Goal: Communication & Community: Answer question/provide support

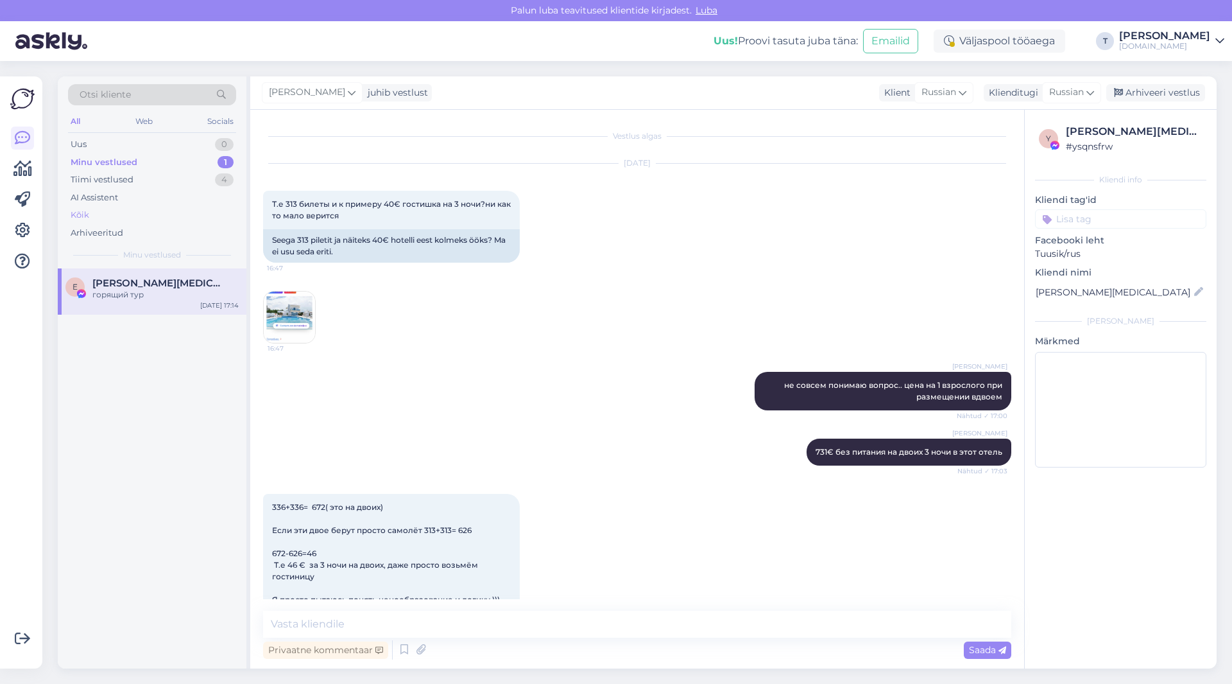
scroll to position [194, 0]
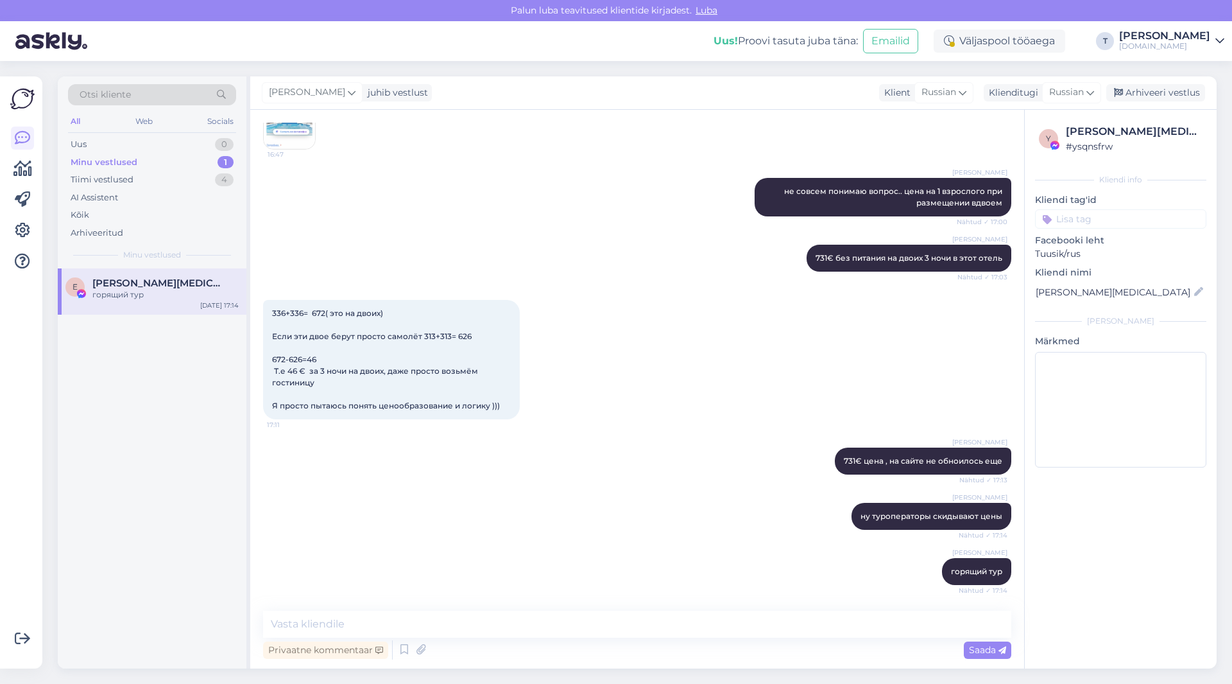
click at [134, 155] on div "Minu vestlused 1" at bounding box center [152, 162] width 168 height 18
click at [133, 159] on div "Minu vestlused" at bounding box center [104, 162] width 67 height 13
click at [132, 151] on div "Uus 2" at bounding box center [152, 144] width 168 height 18
click at [132, 160] on div "Minu vestlused" at bounding box center [103, 162] width 64 height 13
click at [132, 143] on div "Uus 2" at bounding box center [152, 144] width 168 height 18
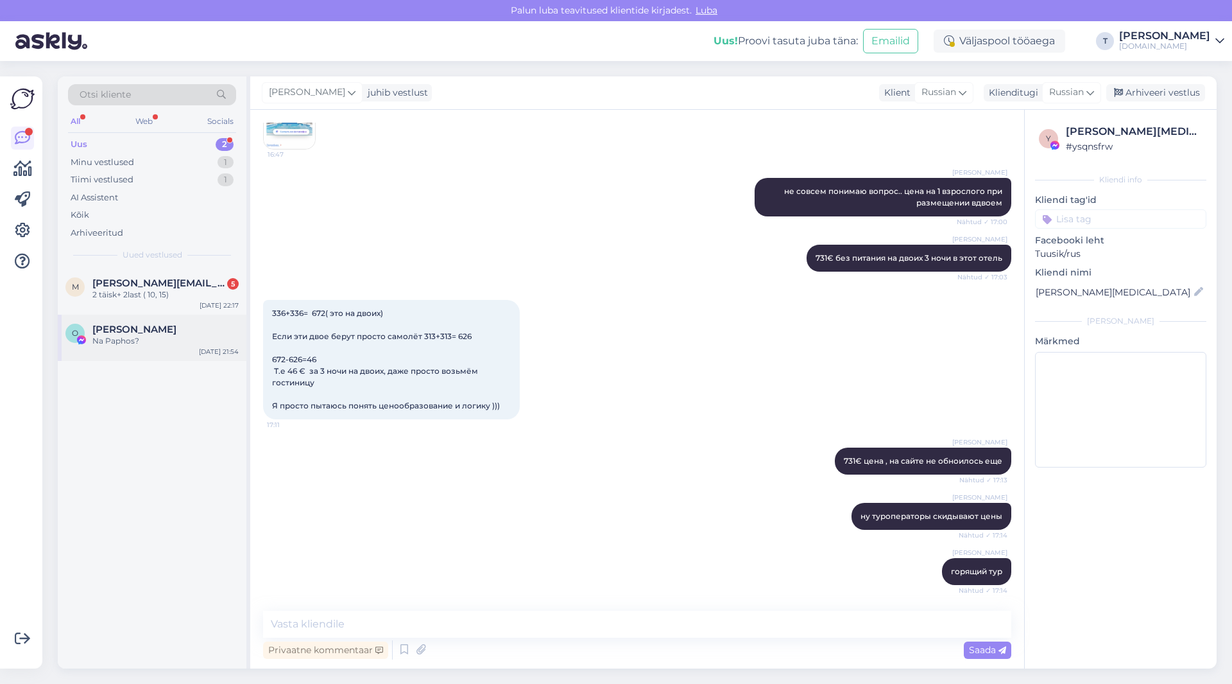
click at [139, 332] on span "[PERSON_NAME]" at bounding box center [134, 329] width 84 height 12
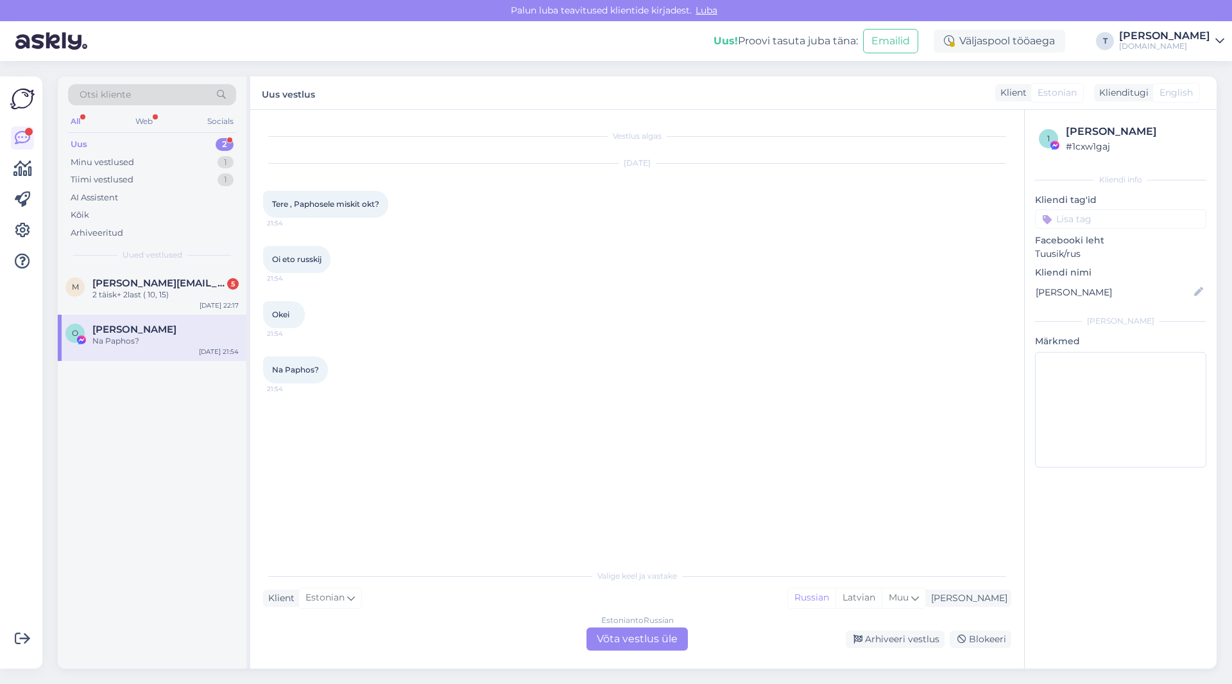
click at [617, 642] on div "Estonian to Russian Võta vestlus üle" at bounding box center [637, 638] width 101 height 23
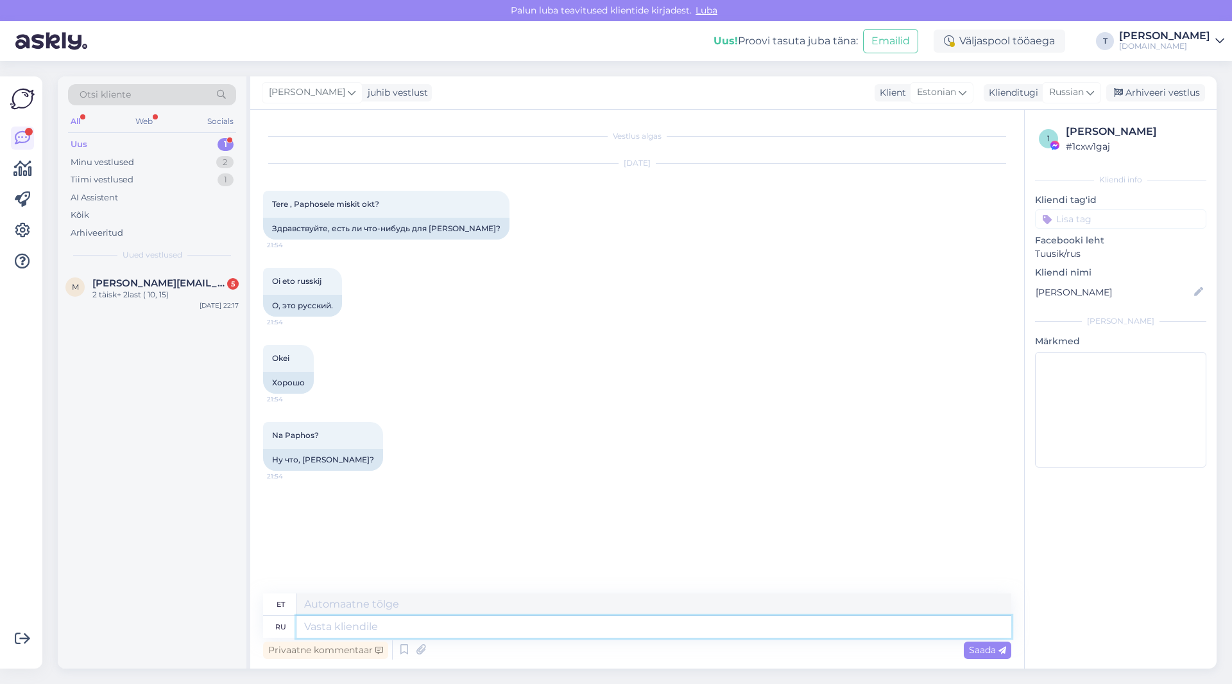
click at [596, 622] on textarea at bounding box center [654, 627] width 715 height 22
click at [458, 626] on textarea at bounding box center [654, 627] width 715 height 22
type textarea "Добрый"
type textarea "Lahke"
type textarea "Добрый день"
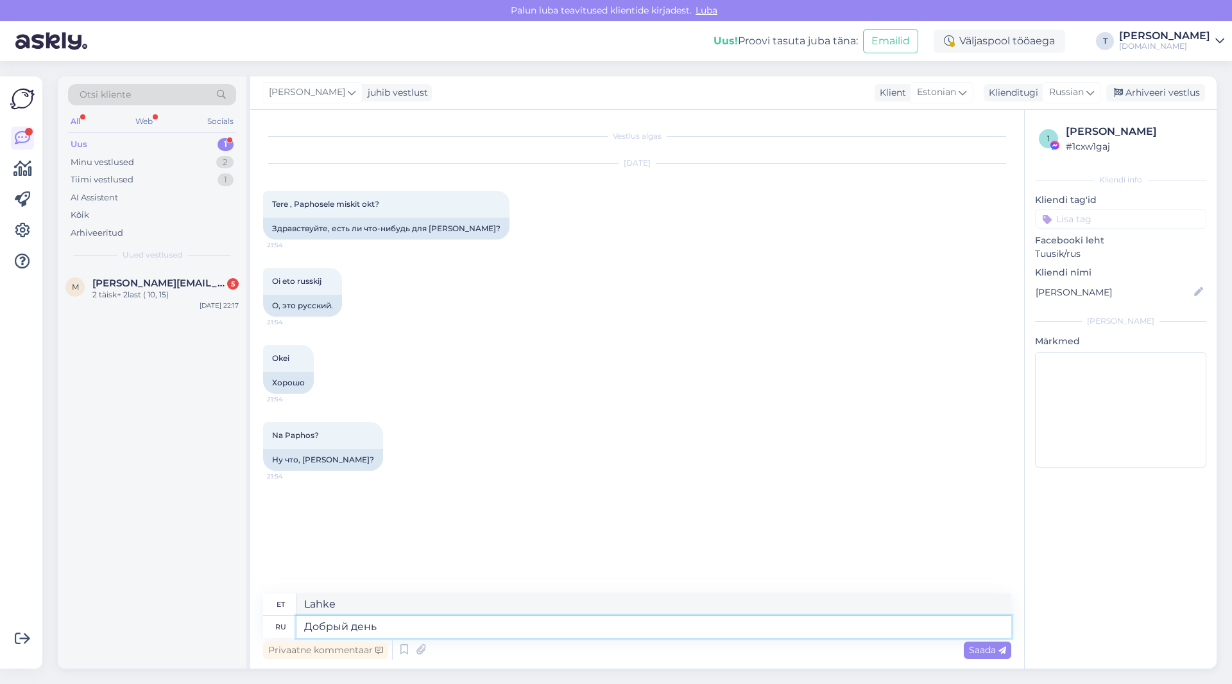
type textarea "Tere päevast"
type textarea "Добрый день ,"
type textarea "Tere päevast,"
type textarea "Добрый день , да е"
type textarea "Tere päevast, jah."
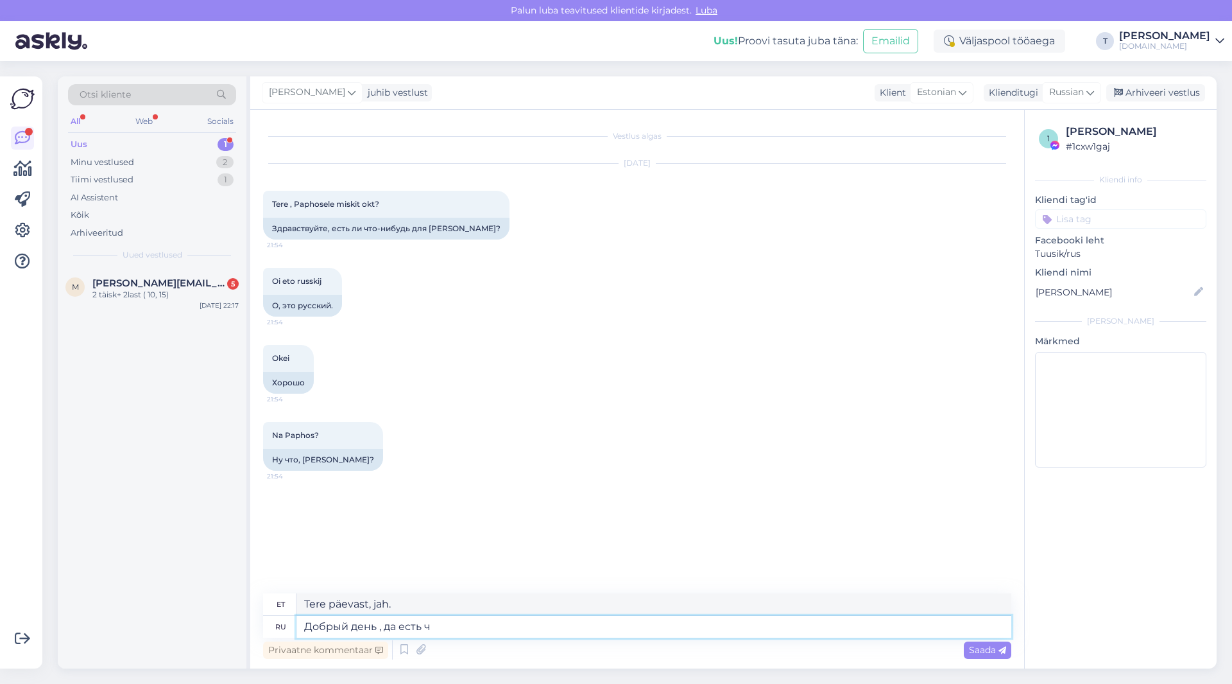
type textarea "Добрый день , да есть чт"
type textarea "Tere päevast, jah, on küll."
type textarea "Добрый день , да есть что т"
type textarea "Tere päevast, jah, midagi on"
type textarea "Добрый день , да есть что то не м"
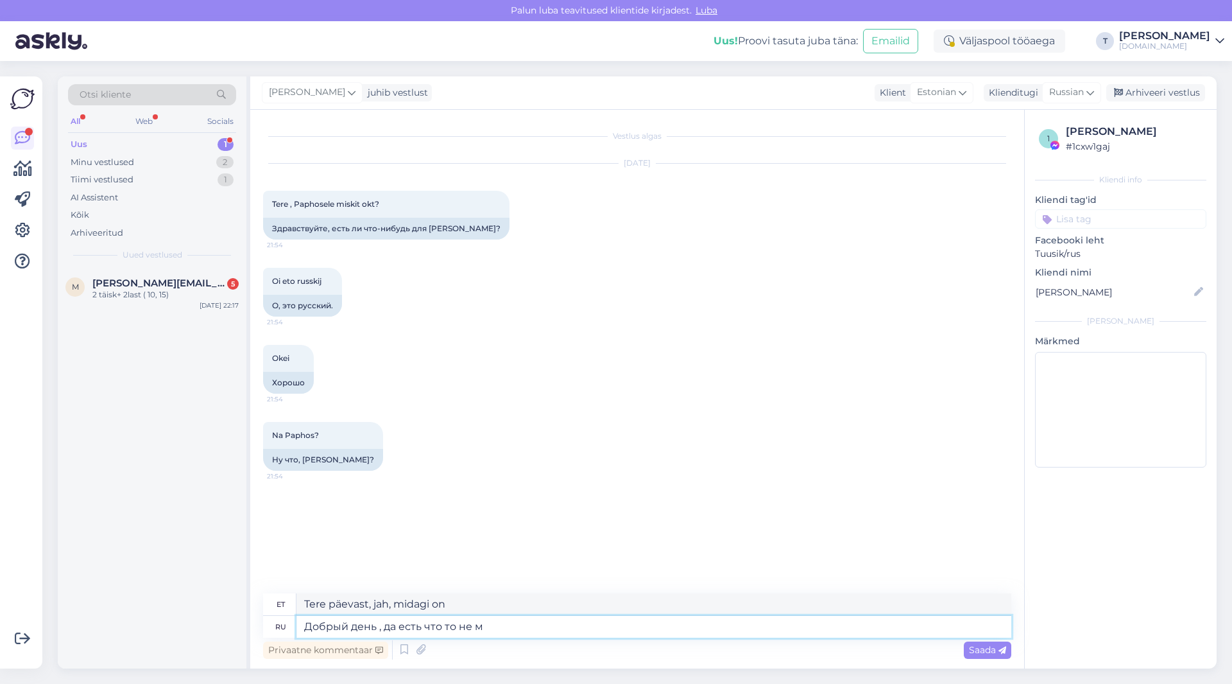
type textarea "Tere päevast, jah, midagi on valesti"
type textarea "Добрый день , да есть что то не много в"
type textarea "Tere päevast, jah, midagi on väga ebaolulist"
type textarea "Добрый день , да есть что то не много в о"
type textarea "Tere päevast, jah, midagi on siin väga ebaoluline"
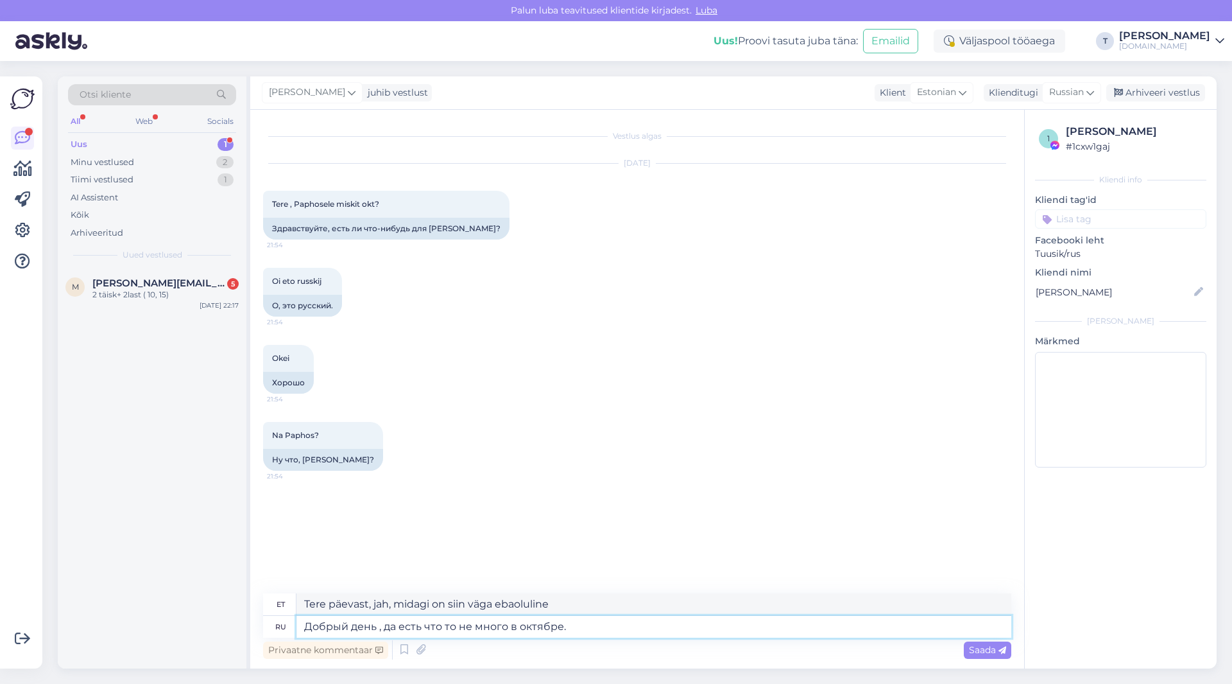
type textarea "Добрый день , да есть что то не много в октябре."
type textarea "Tere päevast, jah, oktoobris on midagi eriti ebatavalist."
type textarea "Добрый день , да есть что то не много в октябре. Какие"
type textarea "Tere päevast, jah, oktoobris on midagi [PERSON_NAME]. [GEOGRAPHIC_DATA]"
type textarea "Добрый день , да есть что то не много в октябре. Какие даты?"
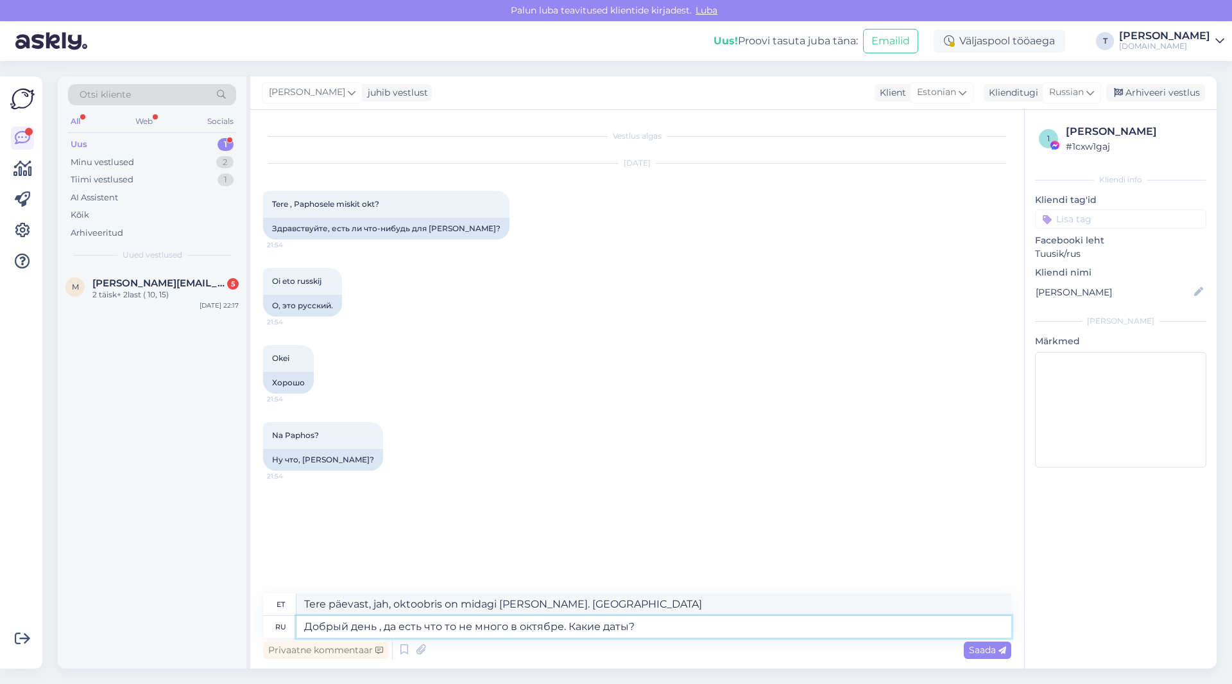
type textarea "Tere päevast, jah, oktoobris on neid paar. Mis kuupäevad on?"
click at [627, 630] on textarea "Добрый день , да есть что то не много в октябре. Какие даты?" at bounding box center [654, 627] width 715 height 22
type textarea "Добрый день , да есть что то не много в октябре. Какие даты ин?"
type textarea "Tere päevast, jah, oktoobris on midagi erilist. Mis kuupäevadel ja?"
type textarea "Добрый день , да есть что то не много в октябре. Какие даты инте?"
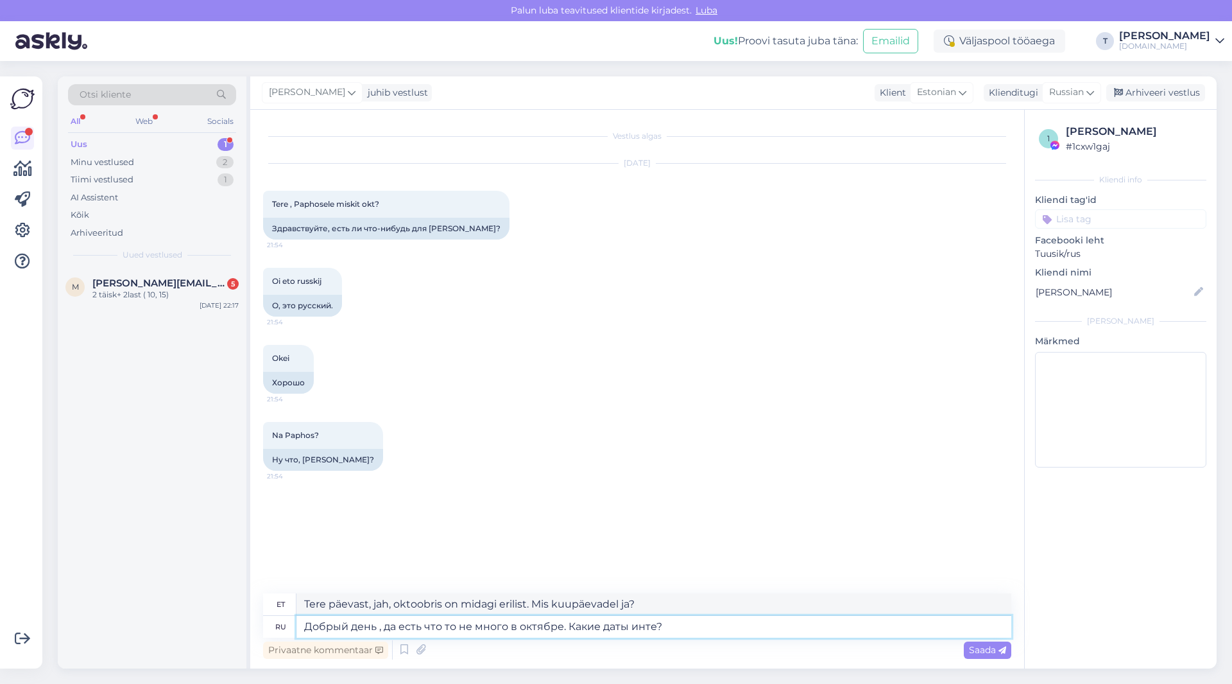
type textarea "Tere päevast, jah, oktoobris on midagi erilist. Mis kuupäevad on?"
type textarea "Добрый день , да есть что то не много в октябре. Какие даты интер?"
type textarea "Tere päevast, jah, oktoobris on neid paar. Mis kuupäevad on?"
type textarea "Добрый день , да есть что то не много в октябре. Какие даты интере?"
type textarea "Tere päevast, jah, oktoobris on midagi erilist. Millised kuupäevad on huvitavad?"
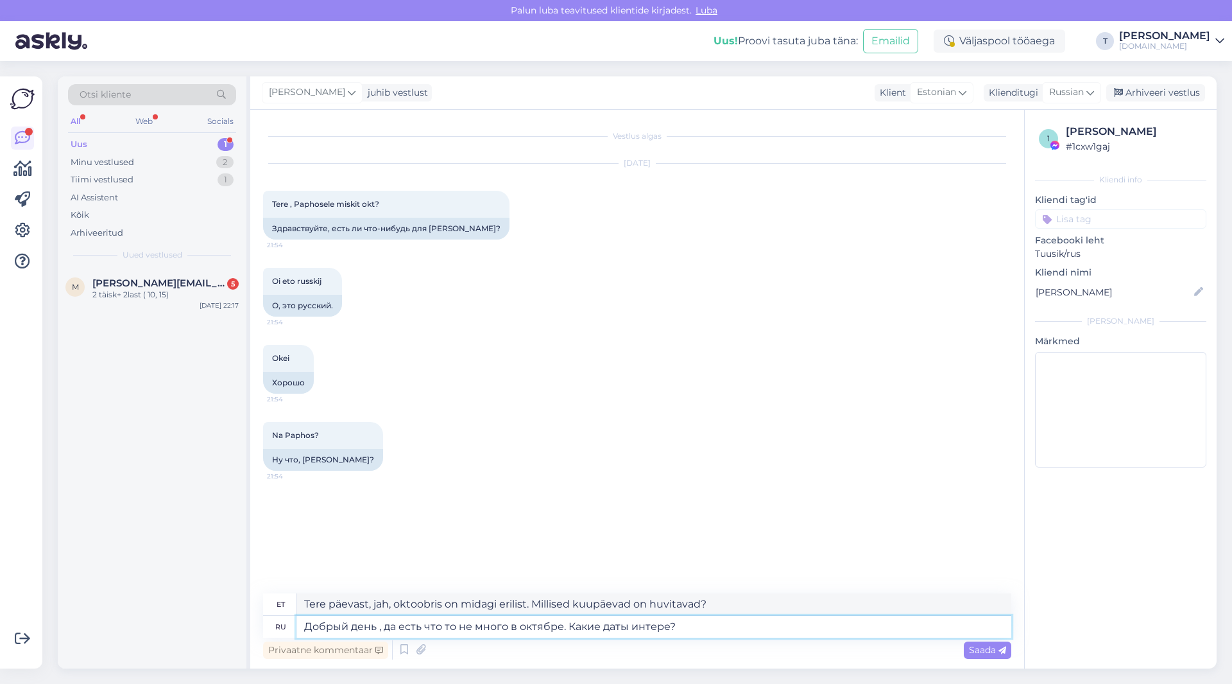
type textarea "Добрый день , да есть что то не много в октябре. Какие даты интерес?"
type textarea "Tere päevast, jah, oktoobris on midagi eriti ebatavalist. Mis kuupäevad on vahe…"
type textarea "Добрый день , да есть что то не много в октябре. Какие даты интересу?"
type textarea "Tere päevast, jah, oktoobris on midagi eriti ebatavalist. Millised kuupäevad pa…"
type textarea "Добрый день , да есть что то не много в октябре. Какие даты интересуе?"
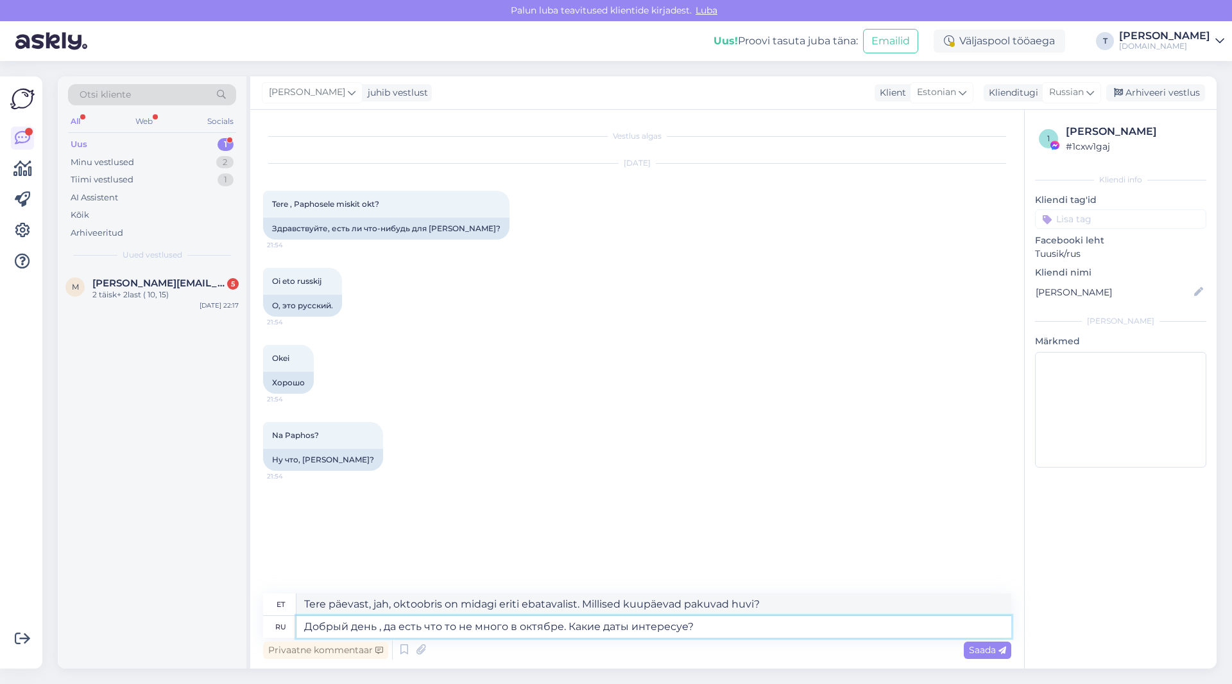
type textarea "Tere päevast, jah, oktoobris on neid paar. Millised kuupäevad pakuvad huvi?"
type textarea "Добрый день , да есть что то не много в октябре. Какие даты интересуею?"
type textarea "Tere päevast, jah, oktoobris on neid paar. Millised kuupäevad teid huvitavad?"
click at [685, 626] on textarea "Добрый день , да есть что то не много в октябре. Какие даты интересуею?" at bounding box center [654, 627] width 715 height 22
click at [685, 626] on textarea "Добрый день , да есть что то не много в октябре. Какие даты интересую?" at bounding box center [654, 627] width 715 height 22
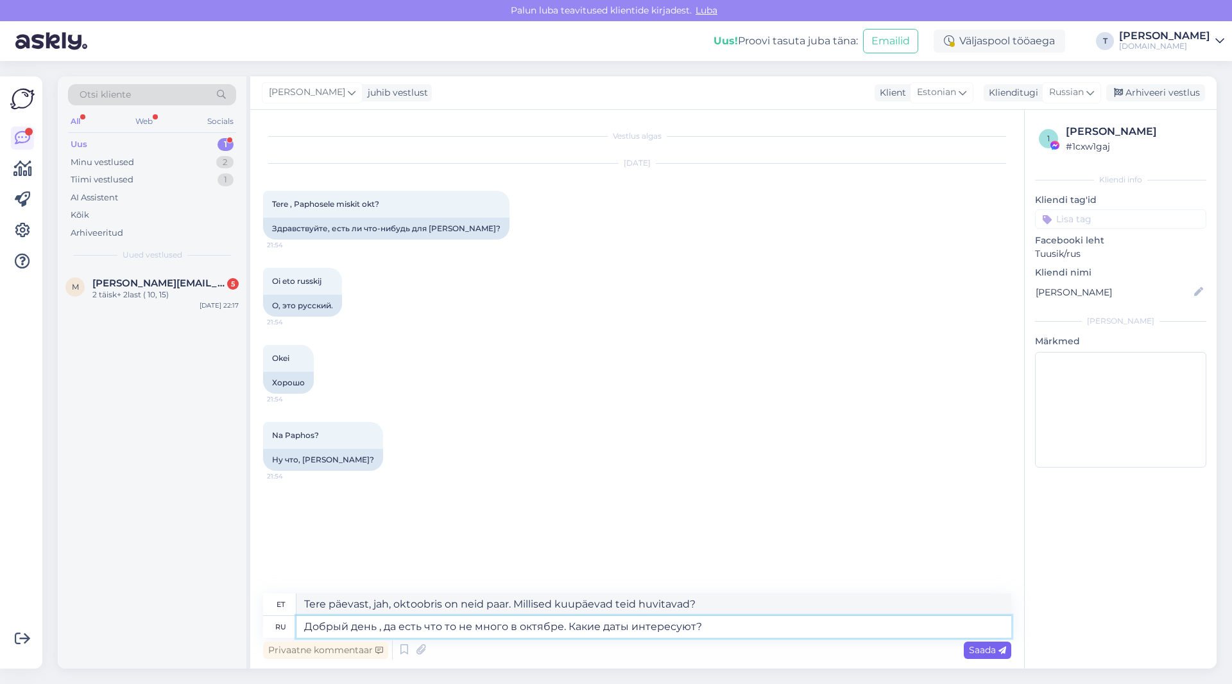
type textarea "Добрый день , да есть что то не много в октябре. Какие даты интересуют?"
click at [983, 647] on span "Saada" at bounding box center [987, 650] width 37 height 12
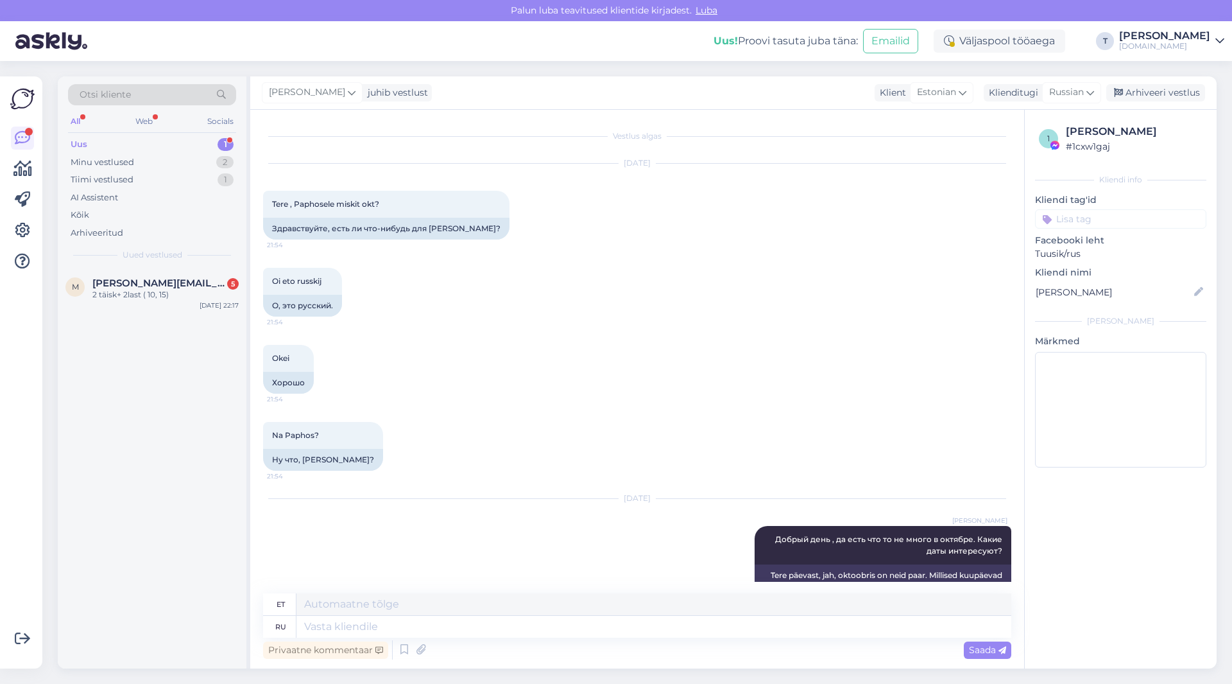
scroll to position [30, 0]
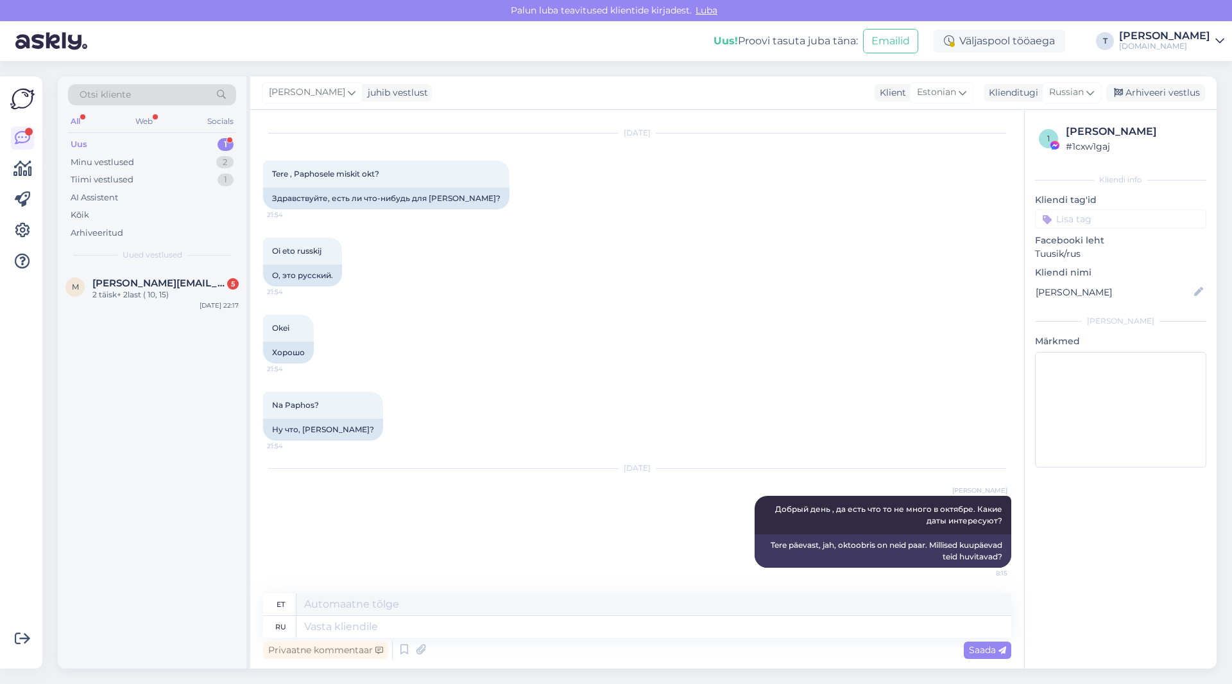
click at [180, 144] on div "Uus 1" at bounding box center [152, 144] width 168 height 18
click at [142, 162] on div "Minu vestlused 2" at bounding box center [152, 162] width 168 height 18
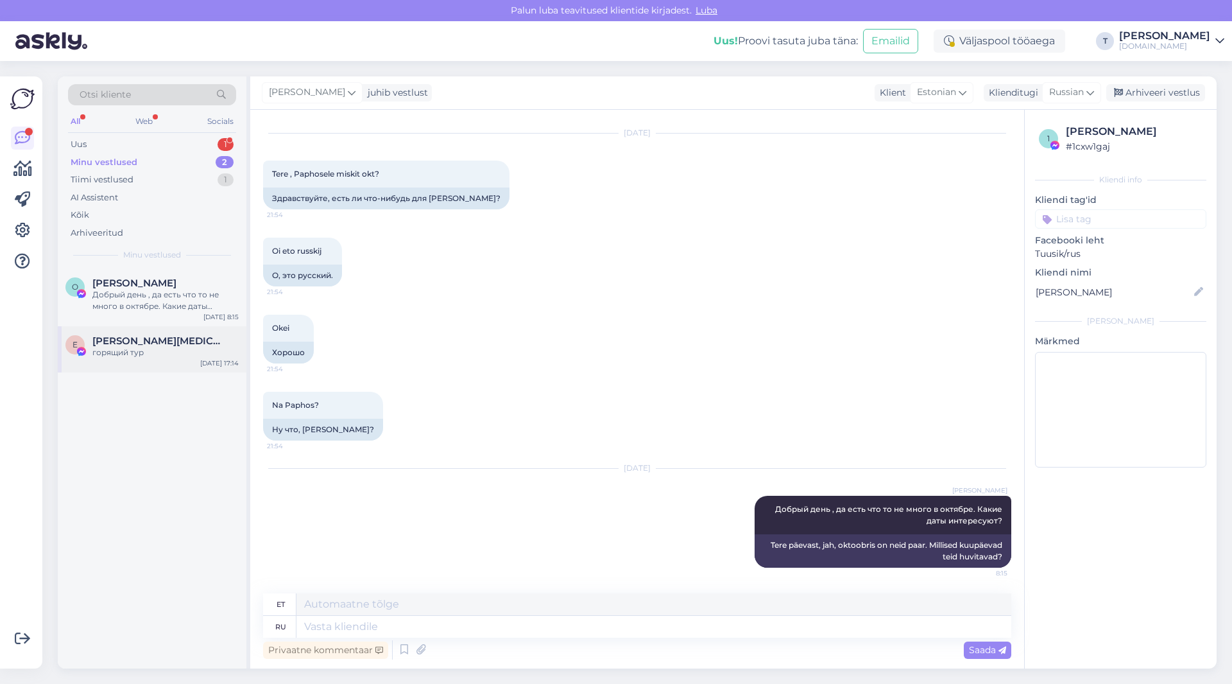
click at [129, 350] on div "горящий тур" at bounding box center [165, 353] width 146 height 12
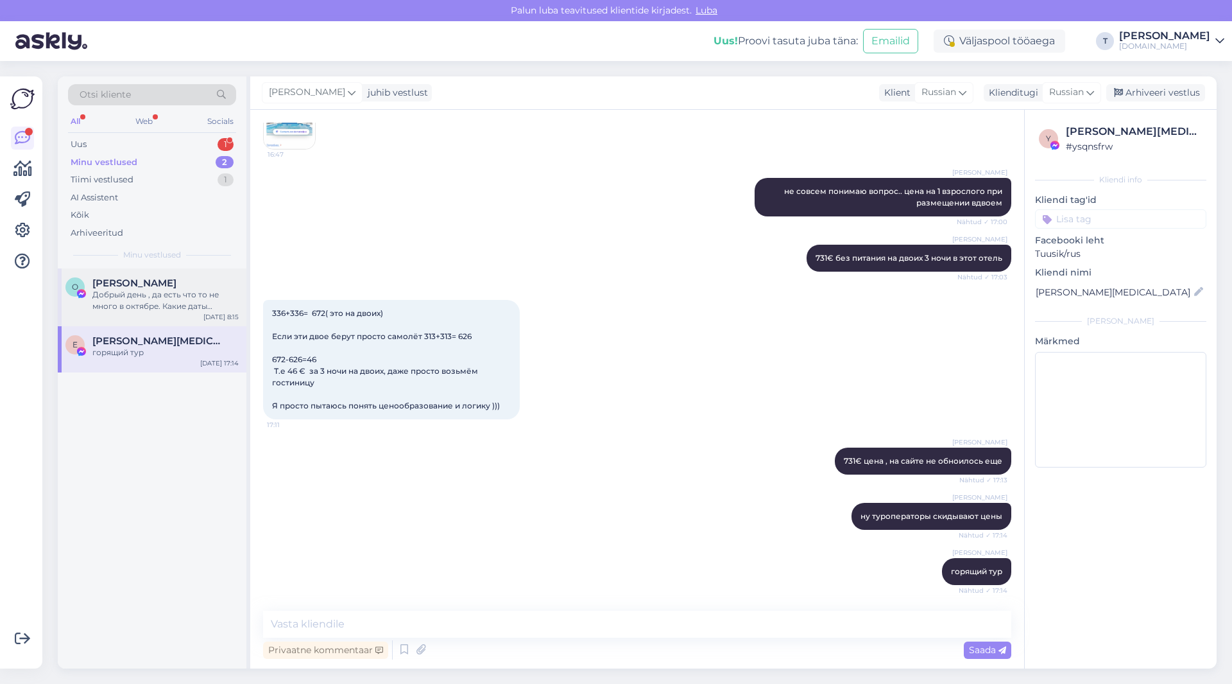
click at [134, 309] on div "Добрый день , да есть что то не много в октябре. Какие даты интересуют?" at bounding box center [165, 300] width 146 height 23
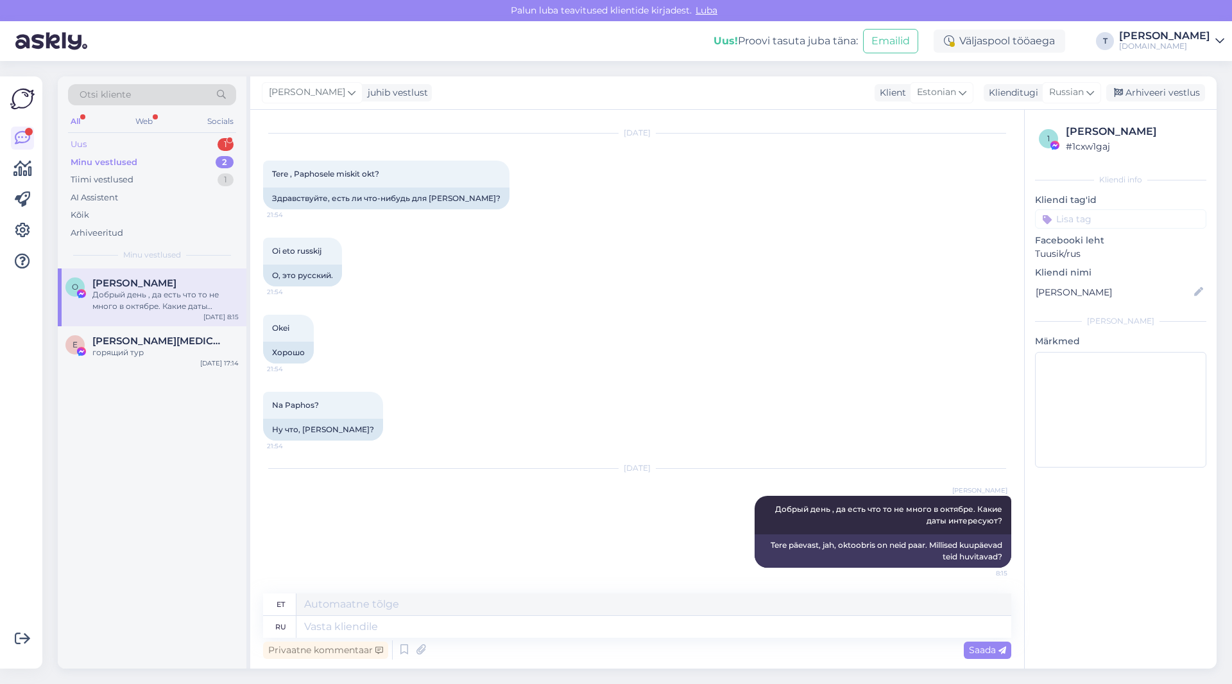
click at [129, 140] on div "Uus 1" at bounding box center [152, 144] width 168 height 18
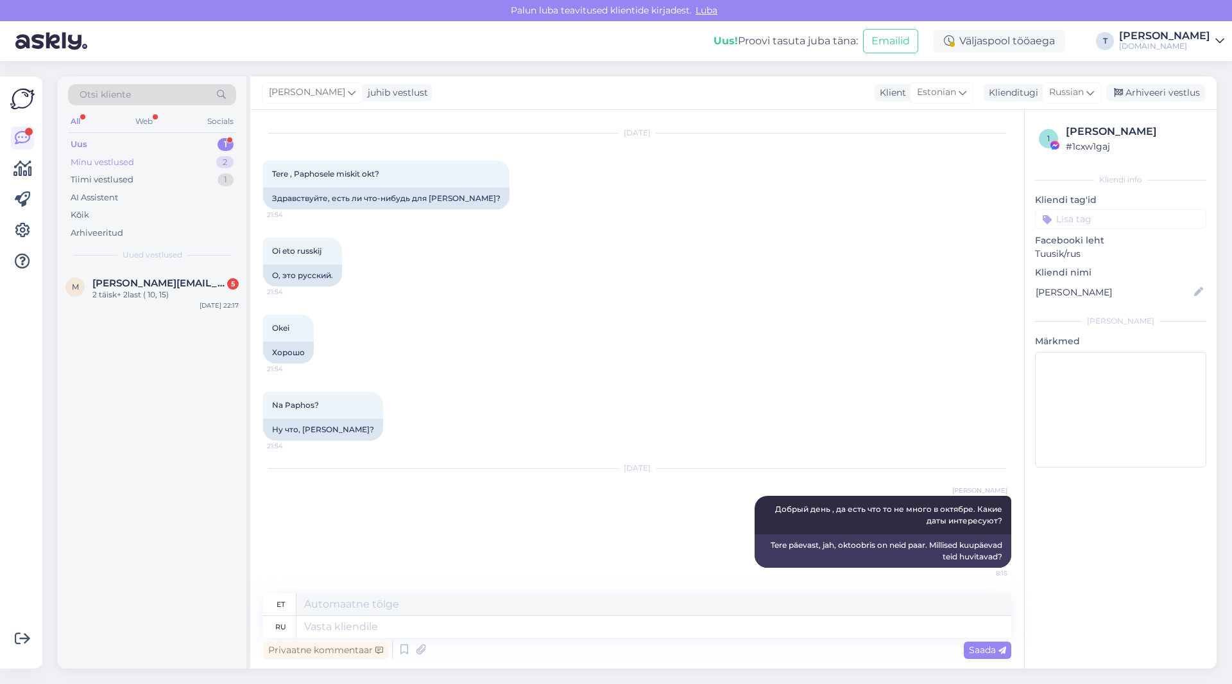
click at [130, 157] on div "Minu vestlused" at bounding box center [103, 162] width 64 height 13
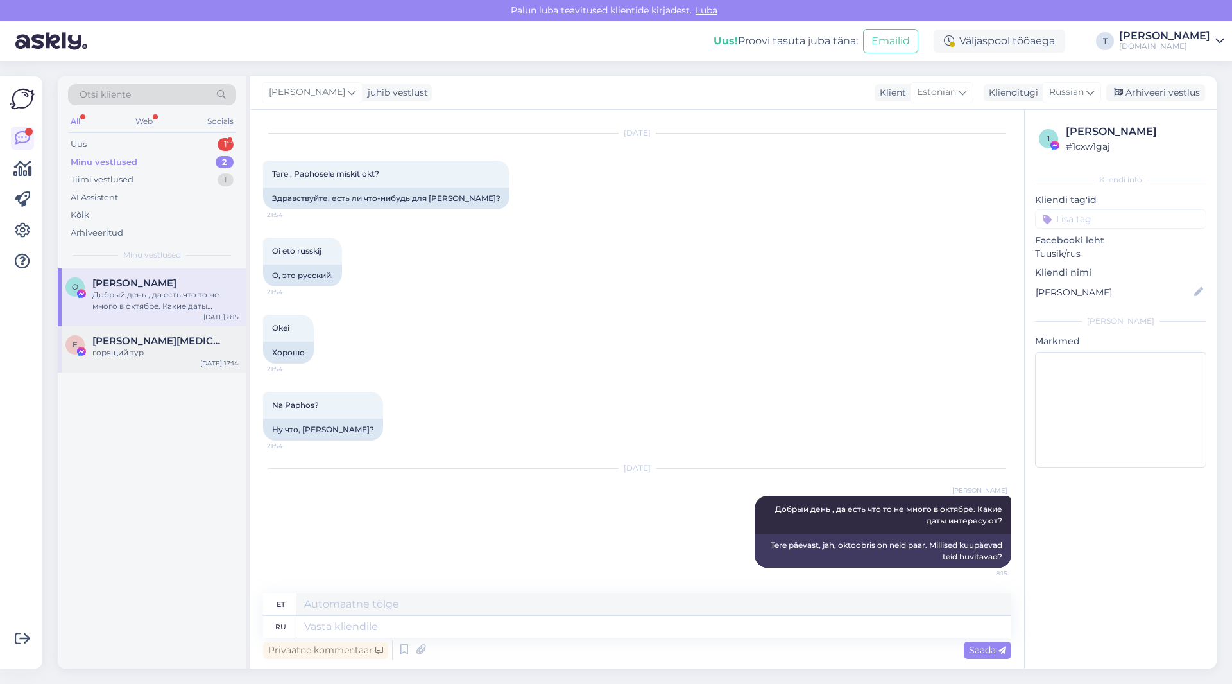
click at [137, 349] on div "горящий тур" at bounding box center [165, 353] width 146 height 12
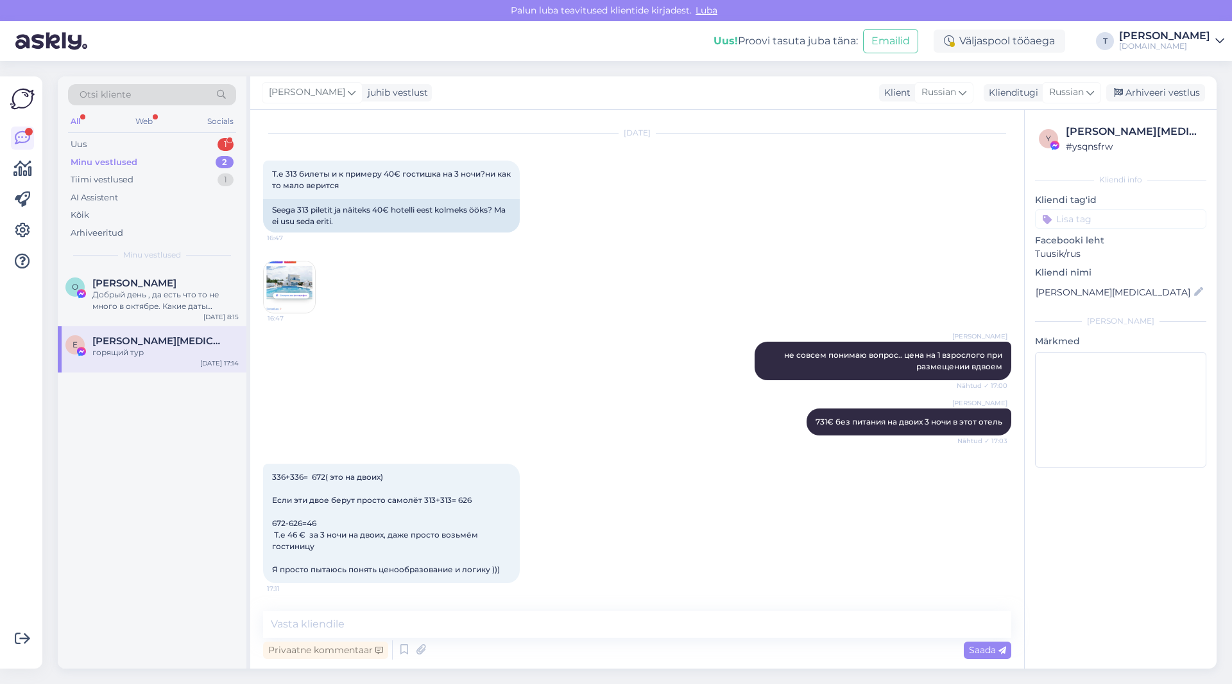
scroll to position [194, 0]
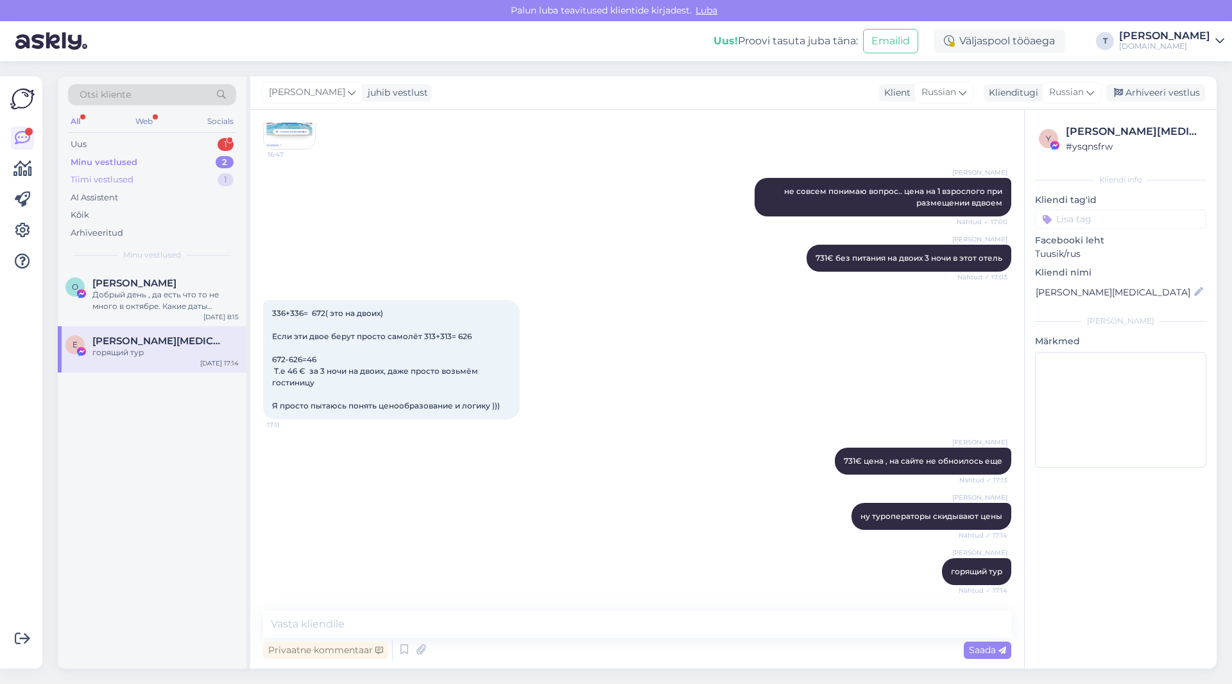
click at [116, 179] on div "Tiimi vestlused" at bounding box center [102, 179] width 63 height 13
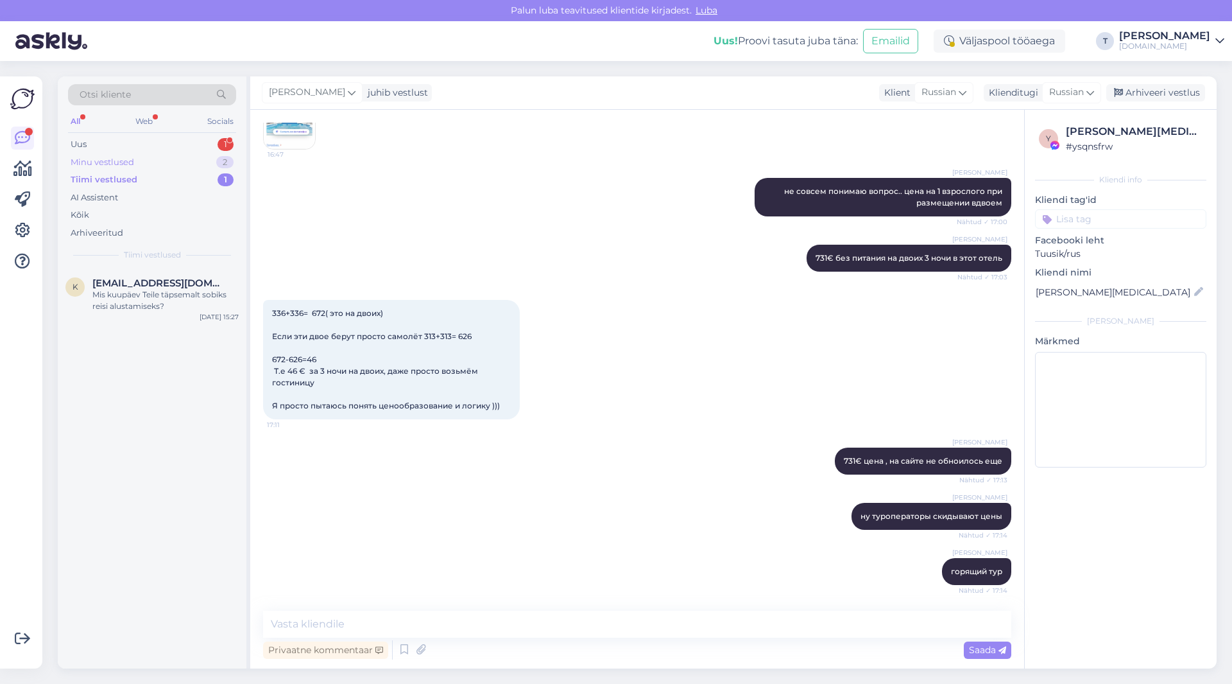
click at [119, 159] on div "Minu vestlused" at bounding box center [103, 162] width 64 height 13
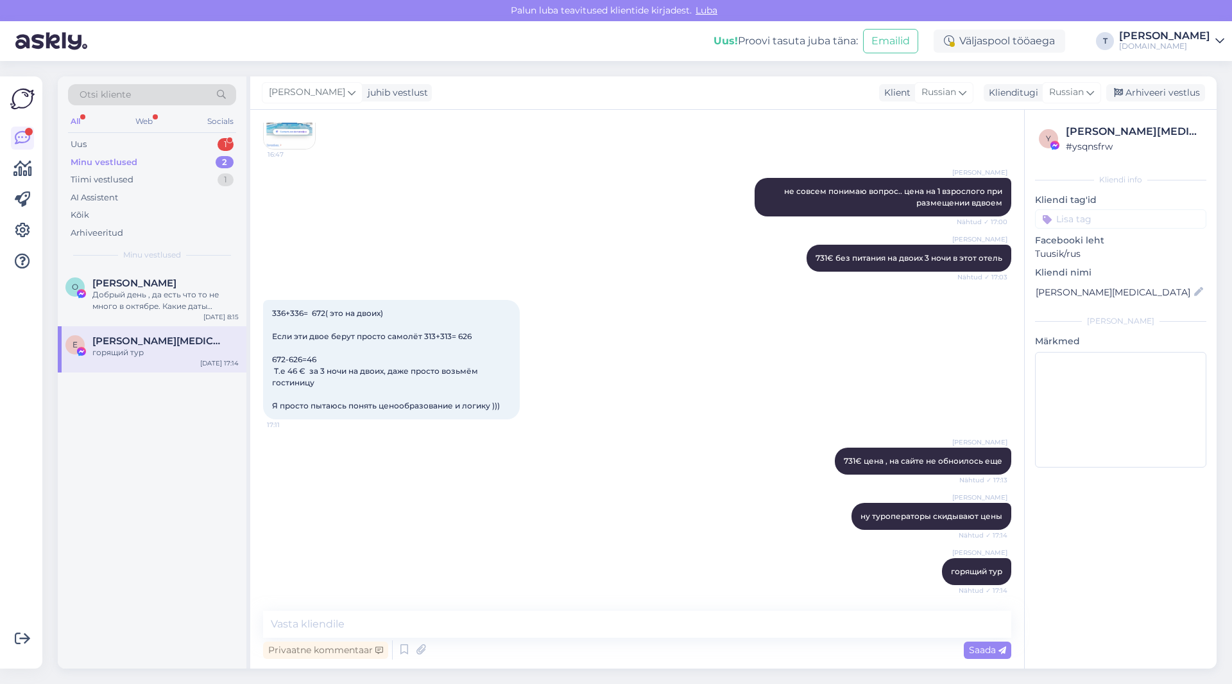
click at [469, 183] on div "[PERSON_NAME] не совсем понимаю вопрос.. цена на 1 взрослого при размещении вдв…" at bounding box center [637, 197] width 748 height 67
click at [126, 142] on div "Uus 1" at bounding box center [152, 144] width 168 height 18
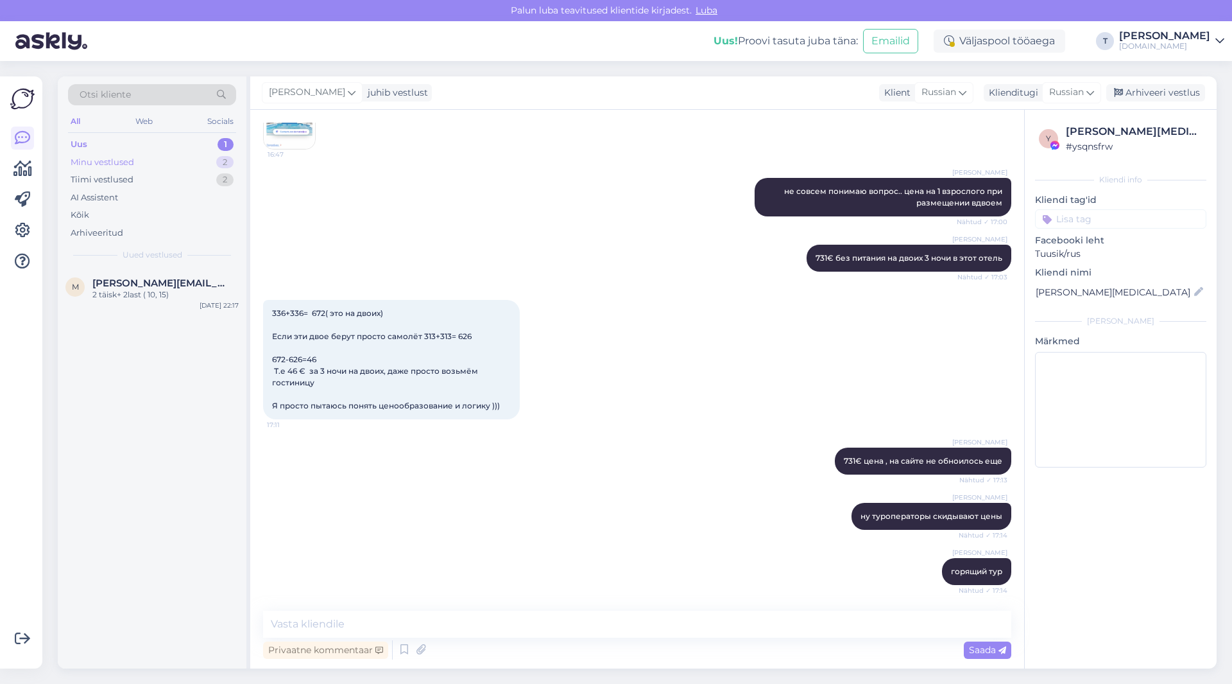
click at [130, 158] on div "Minu vestlused" at bounding box center [103, 162] width 64 height 13
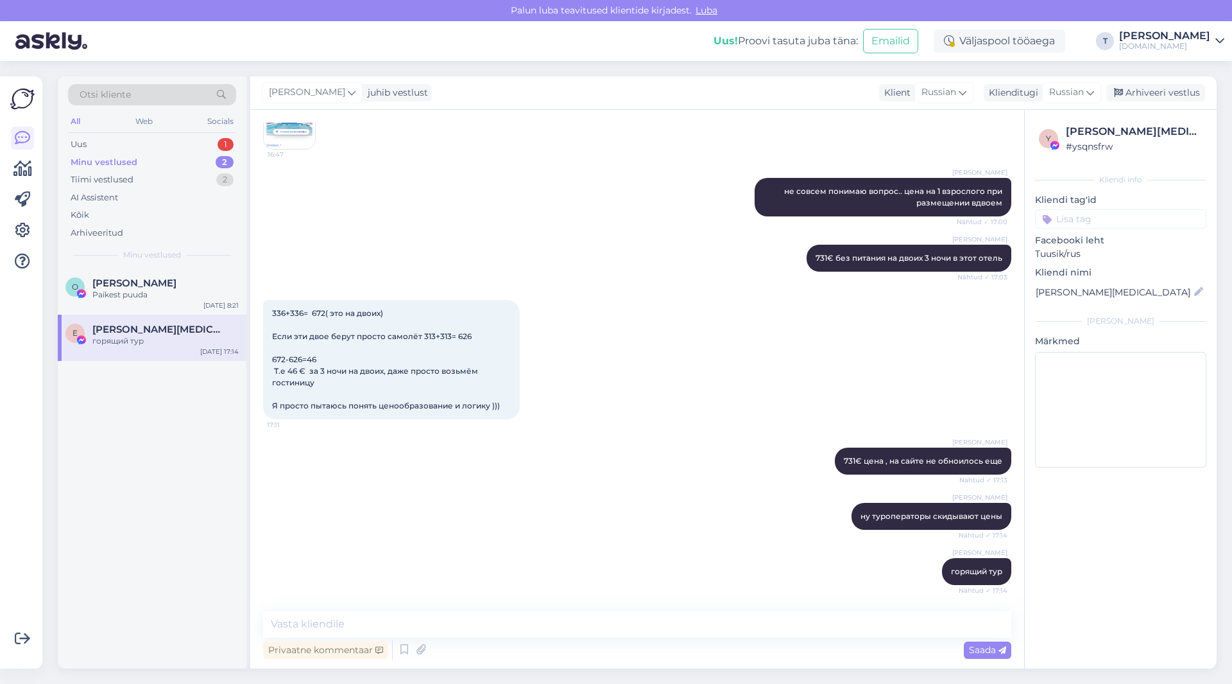
click at [155, 336] on div "горящий тур" at bounding box center [165, 341] width 146 height 12
drag, startPoint x: 1139, startPoint y: 89, endPoint x: 730, endPoint y: 178, distance: 419.0
click at [1139, 89] on div "Arhiveeri vestlus" at bounding box center [1156, 92] width 99 height 17
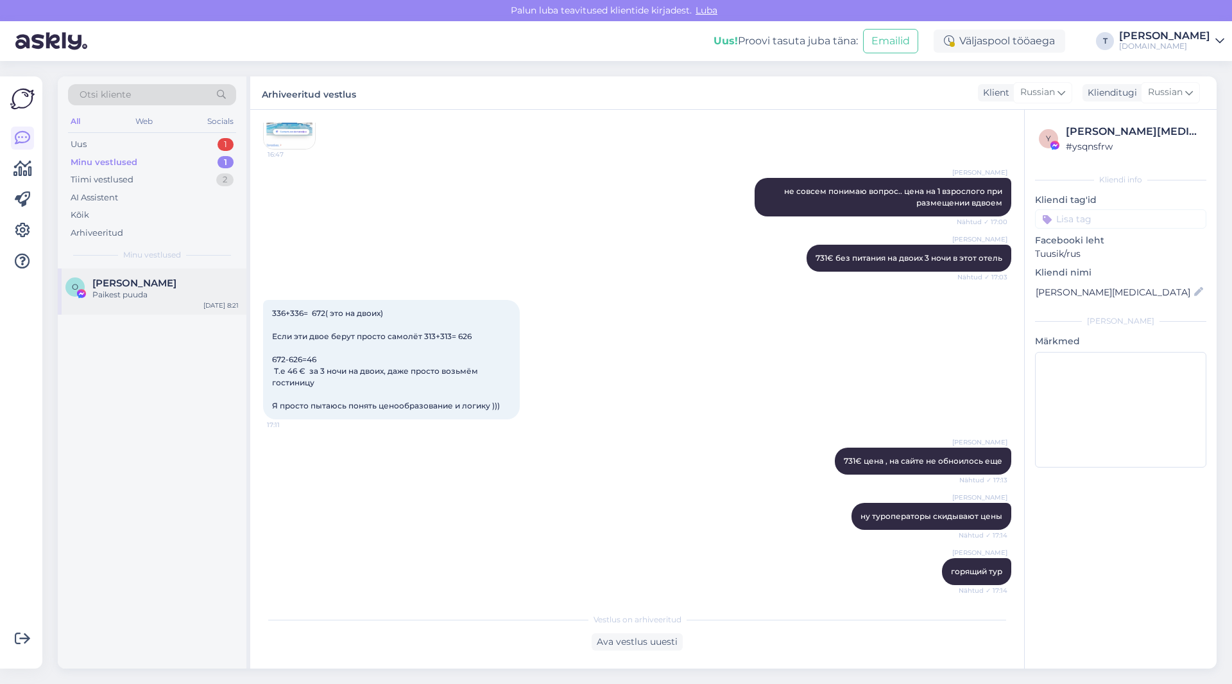
click at [155, 281] on span "[PERSON_NAME]" at bounding box center [134, 283] width 84 height 12
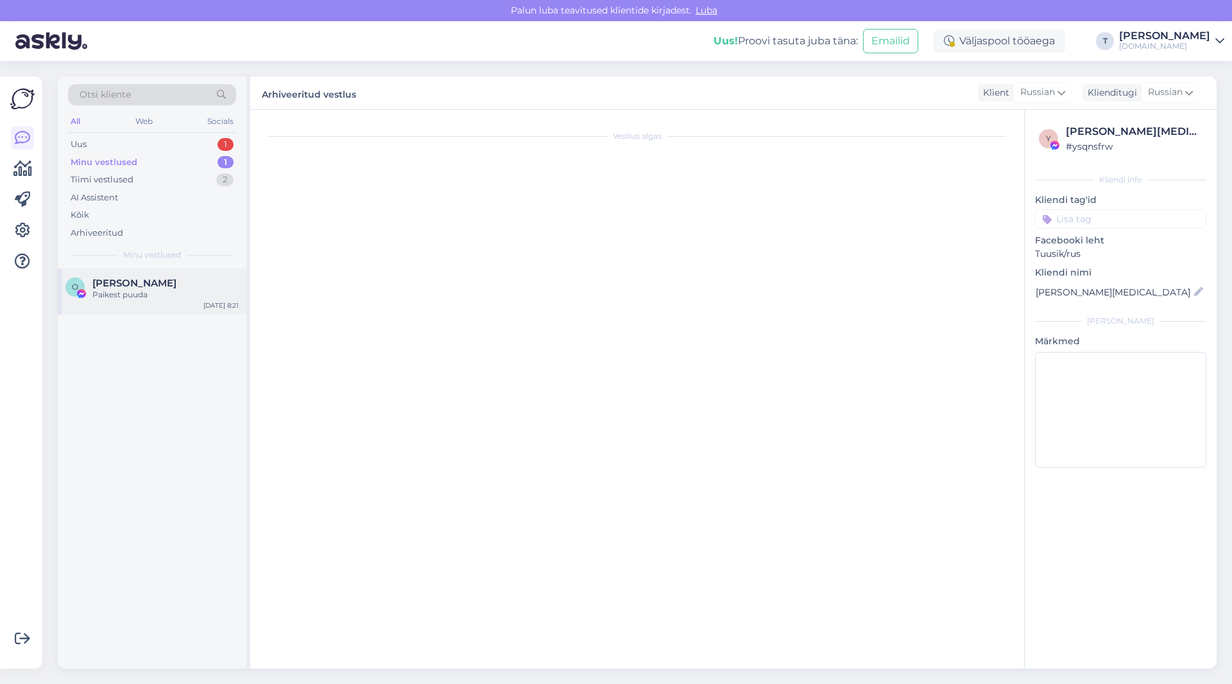
scroll to position [415, 0]
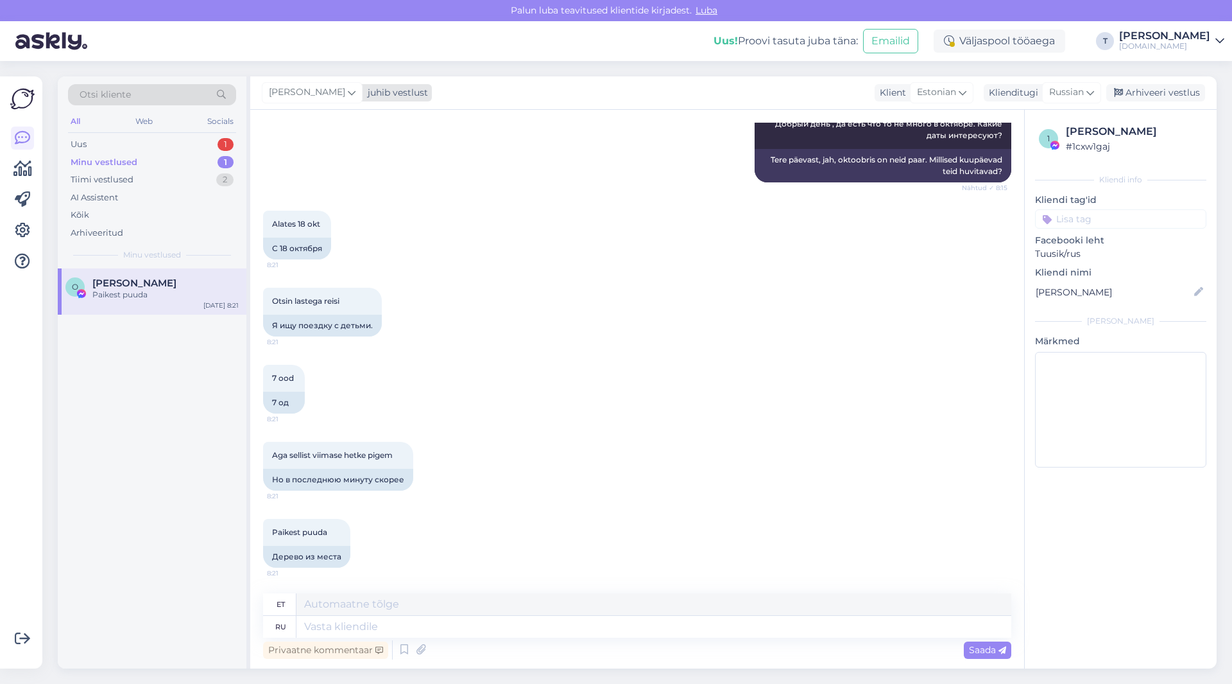
click at [363, 94] on div "juhib vestlust" at bounding box center [395, 92] width 65 height 13
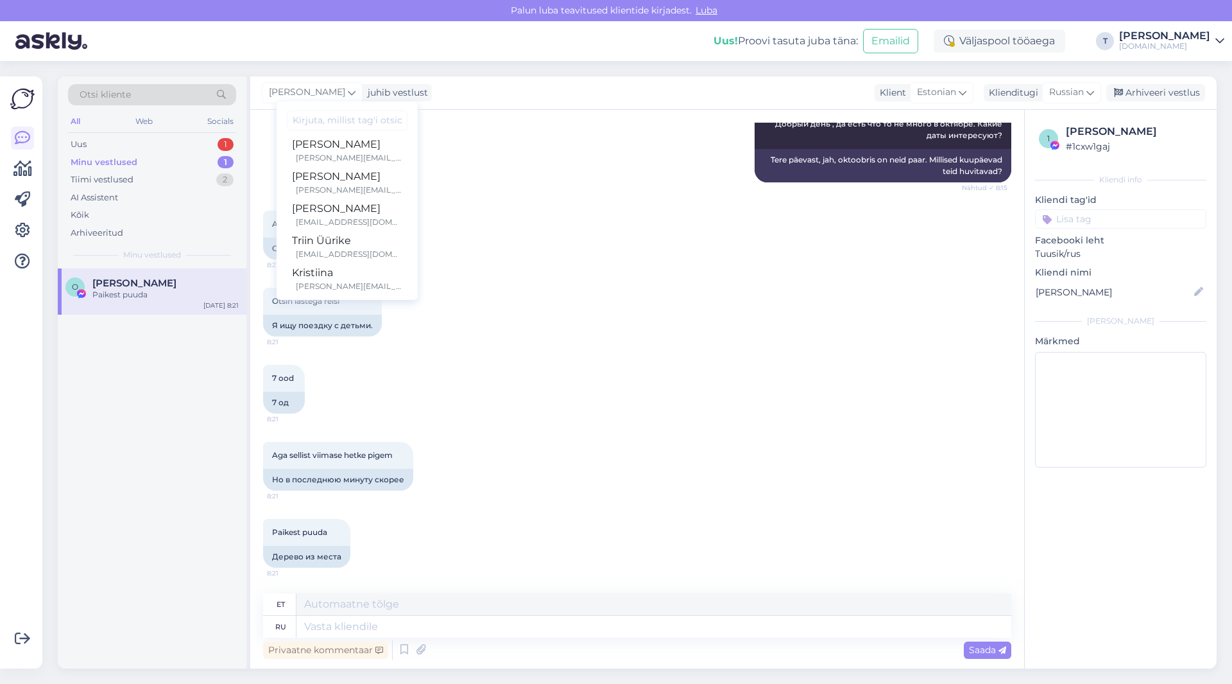
scroll to position [193, 0]
click at [345, 224] on div "[EMAIL_ADDRESS][DOMAIN_NAME]" at bounding box center [349, 227] width 107 height 12
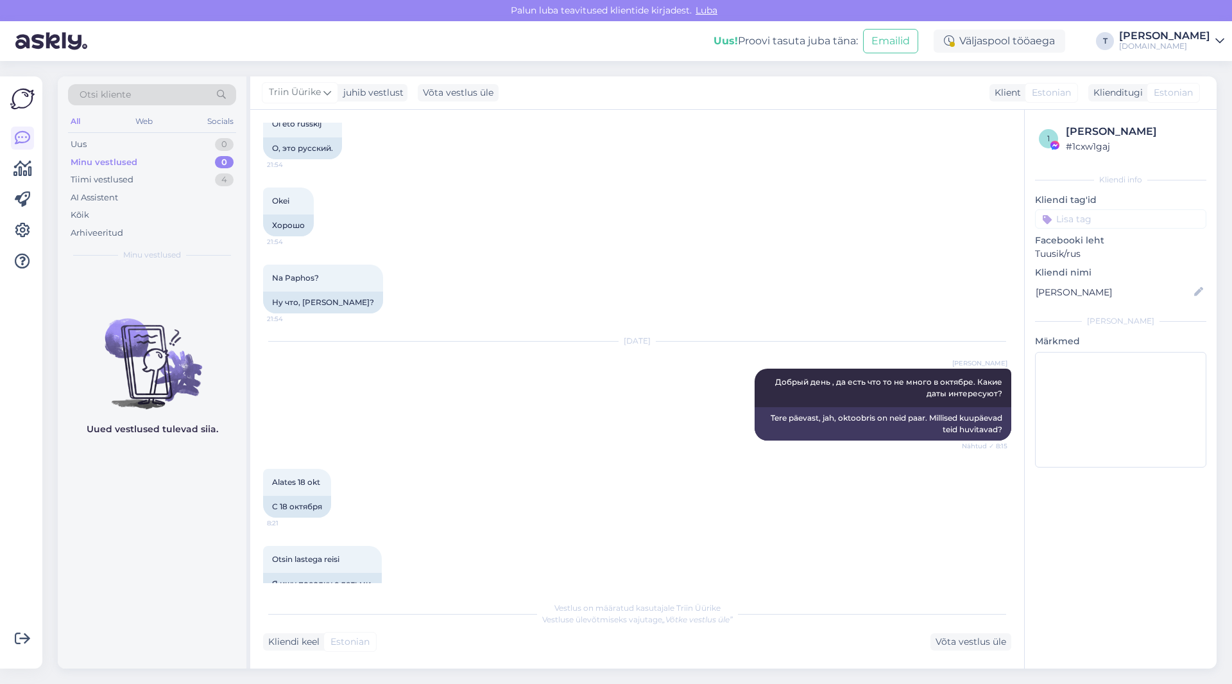
scroll to position [492, 0]
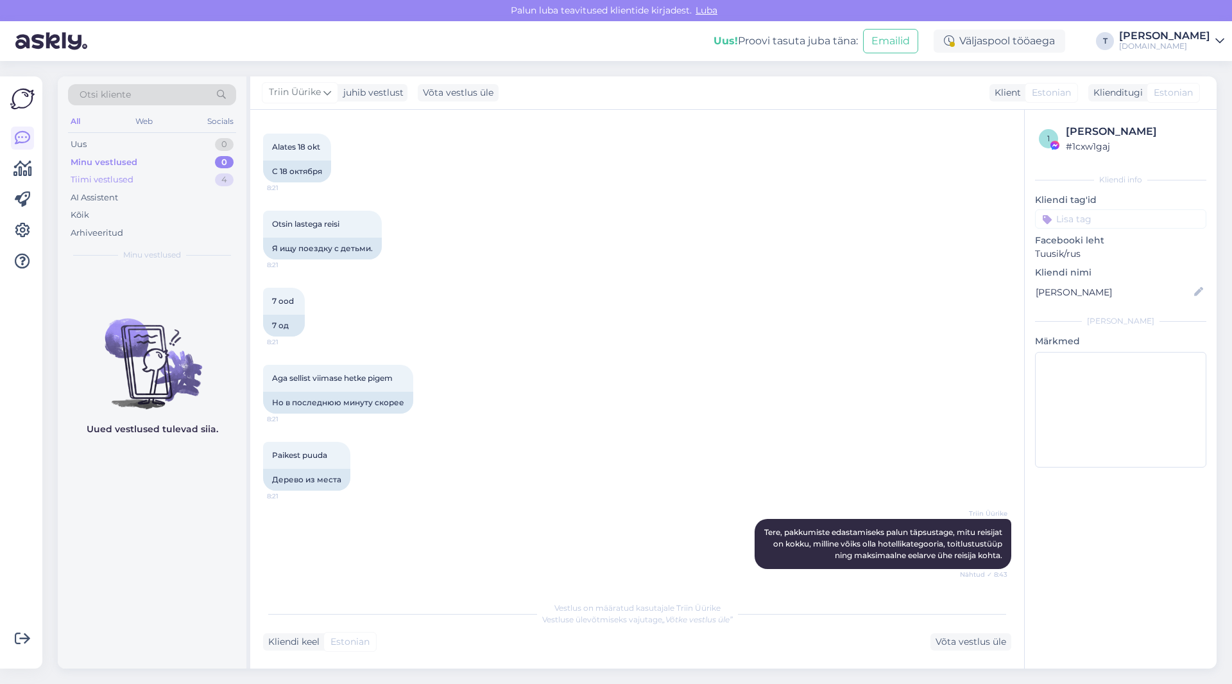
click at [113, 181] on div "Tiimi vestlused" at bounding box center [102, 179] width 63 height 13
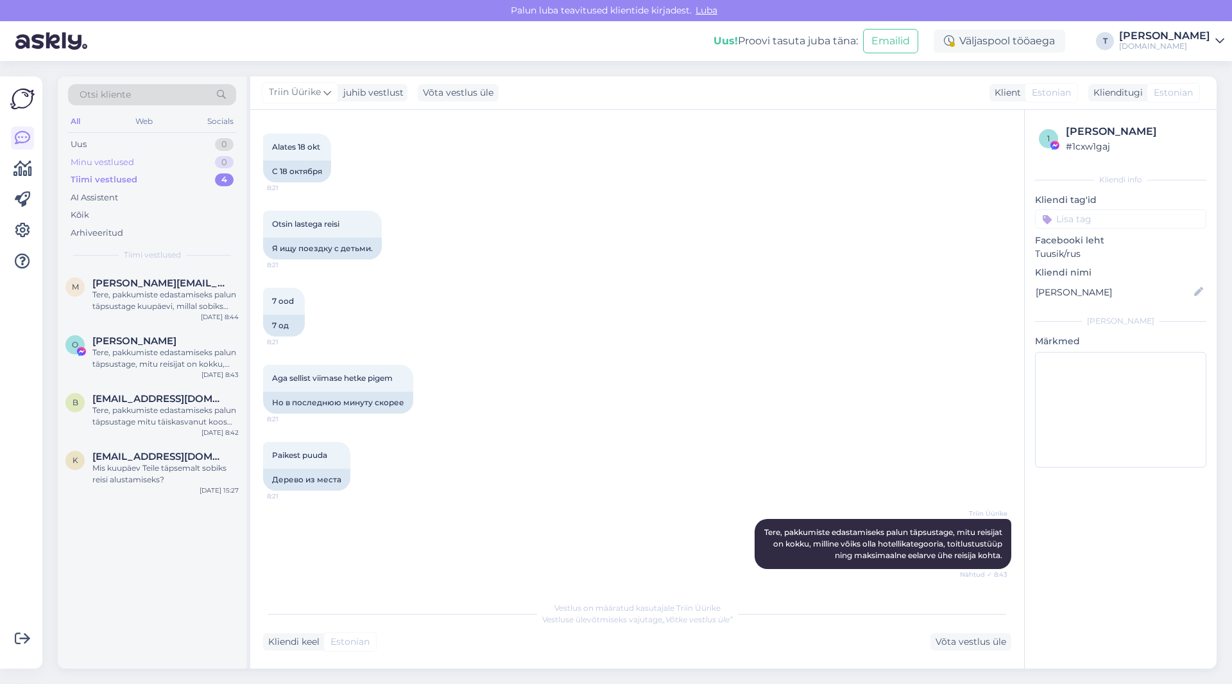
click at [110, 160] on div "Minu vestlused" at bounding box center [103, 162] width 64 height 13
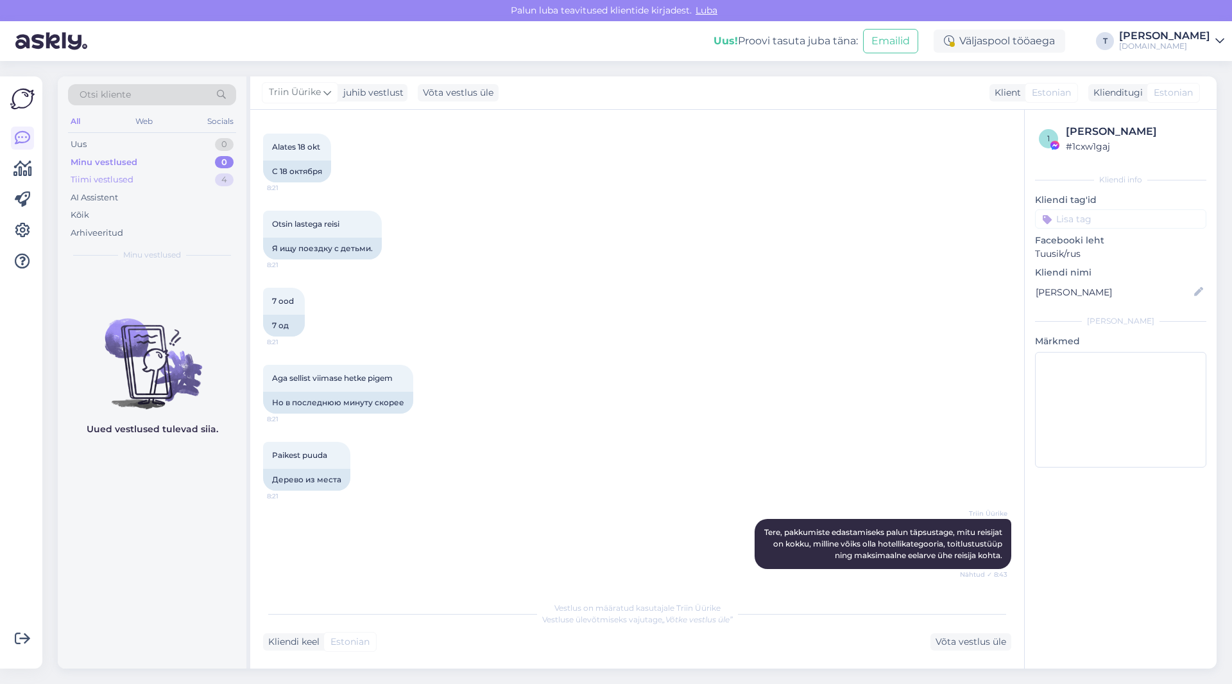
click at [112, 177] on div "Tiimi vestlused" at bounding box center [102, 179] width 63 height 13
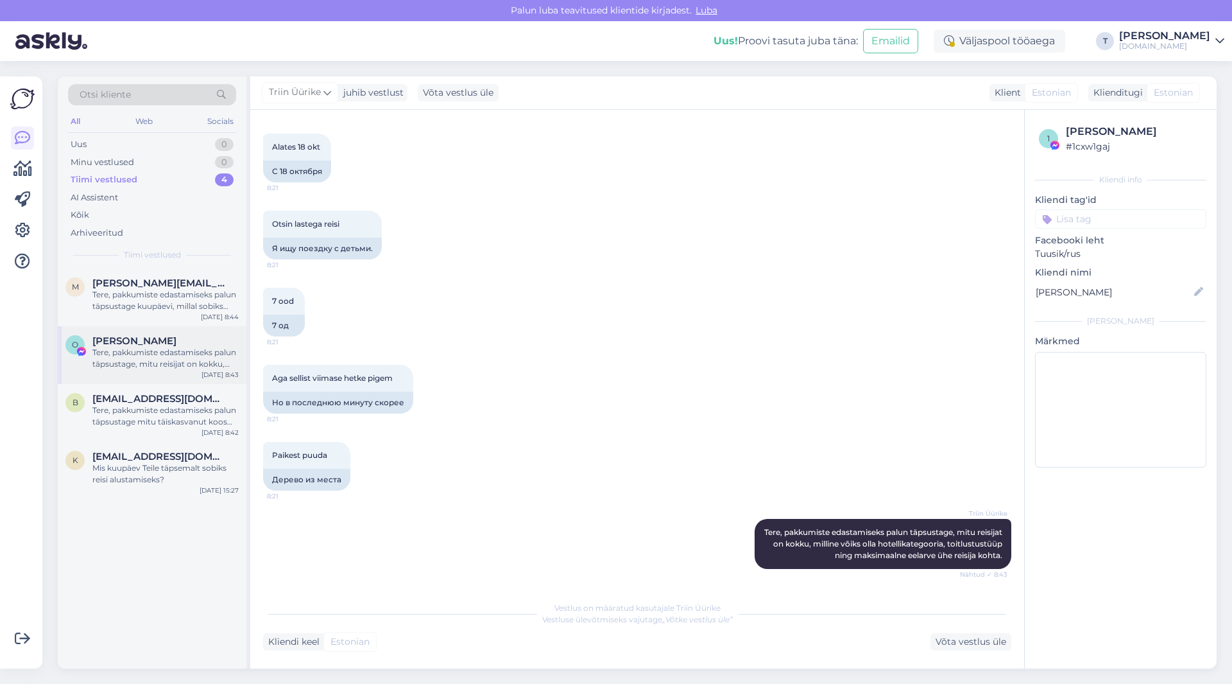
click at [130, 368] on div "Tere, pakkumiste edastamiseks palun täpsustage, mitu reisijat on kokku, milline…" at bounding box center [165, 358] width 146 height 23
click at [114, 164] on div "Minu vestlused" at bounding box center [103, 162] width 64 height 13
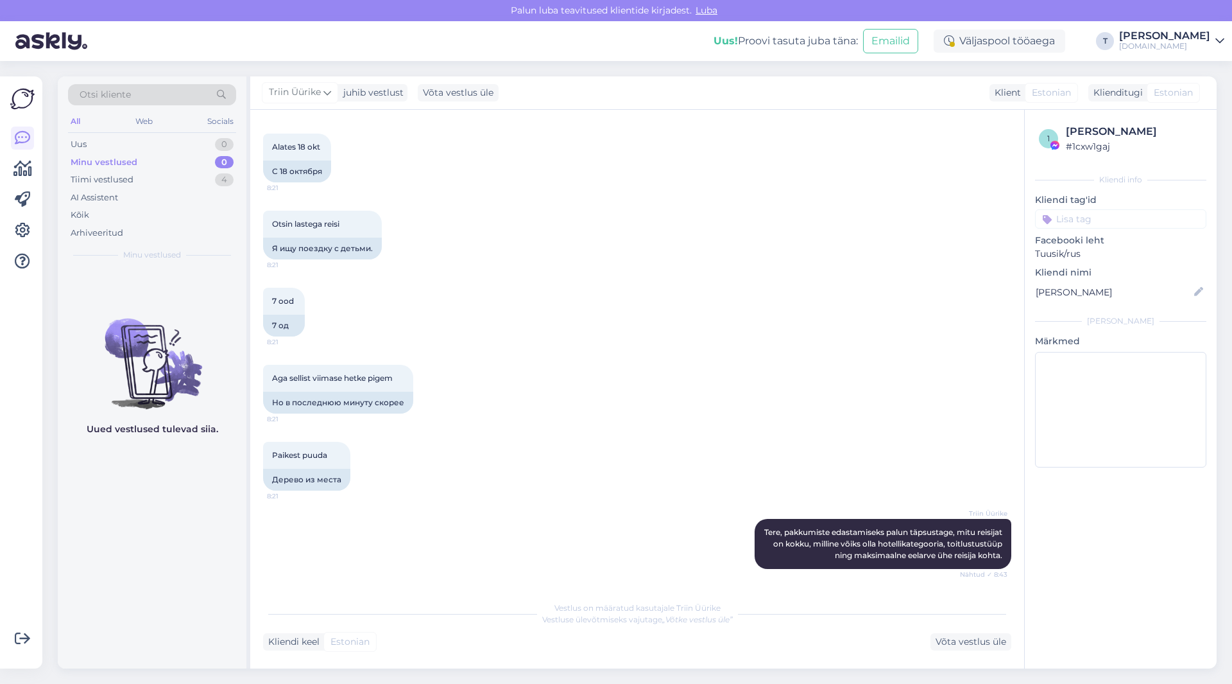
click at [546, 224] on div "Otsin lastega reisi 8:21 Я ищу поездку с детьми." at bounding box center [637, 234] width 748 height 77
